Goal: Check status: Check status

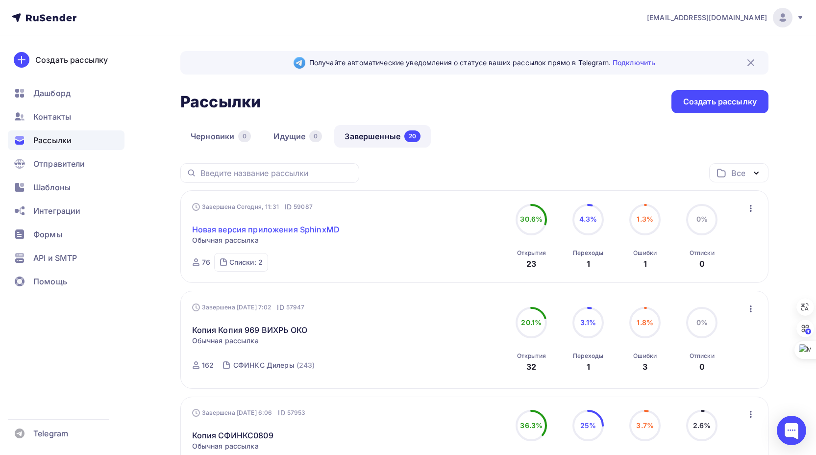
click at [281, 230] on link "Новая версия приложения SphinxMD" at bounding box center [266, 229] width 148 height 12
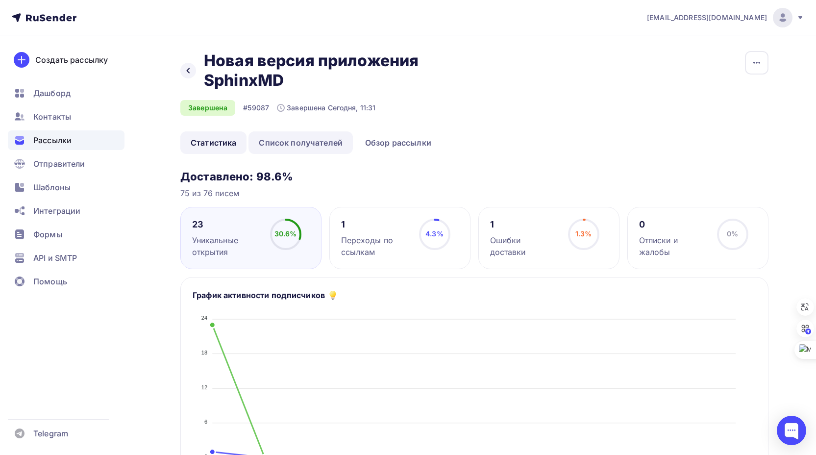
click at [309, 142] on link "Список получателей" at bounding box center [300, 142] width 104 height 23
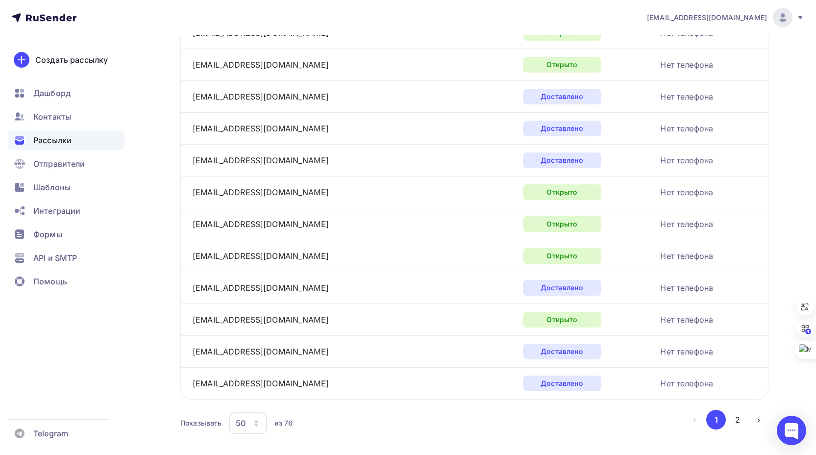
scroll to position [1442, 0]
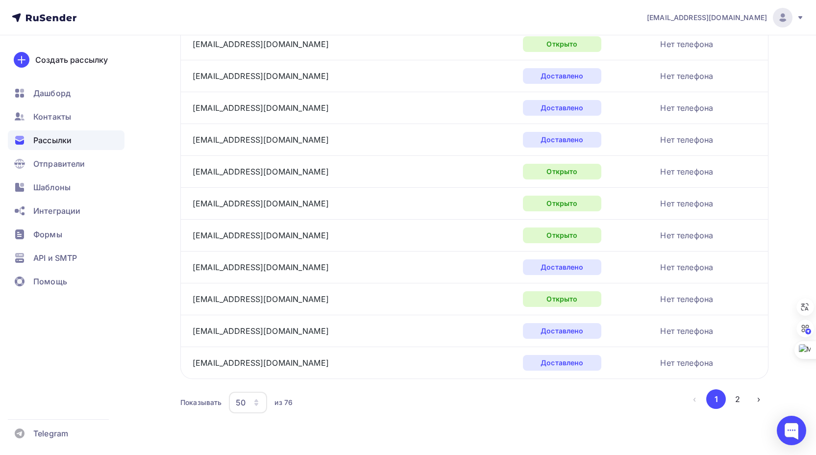
click at [50, 16] on icon at bounding box center [44, 18] width 65 height 12
